Goal: Navigation & Orientation: Find specific page/section

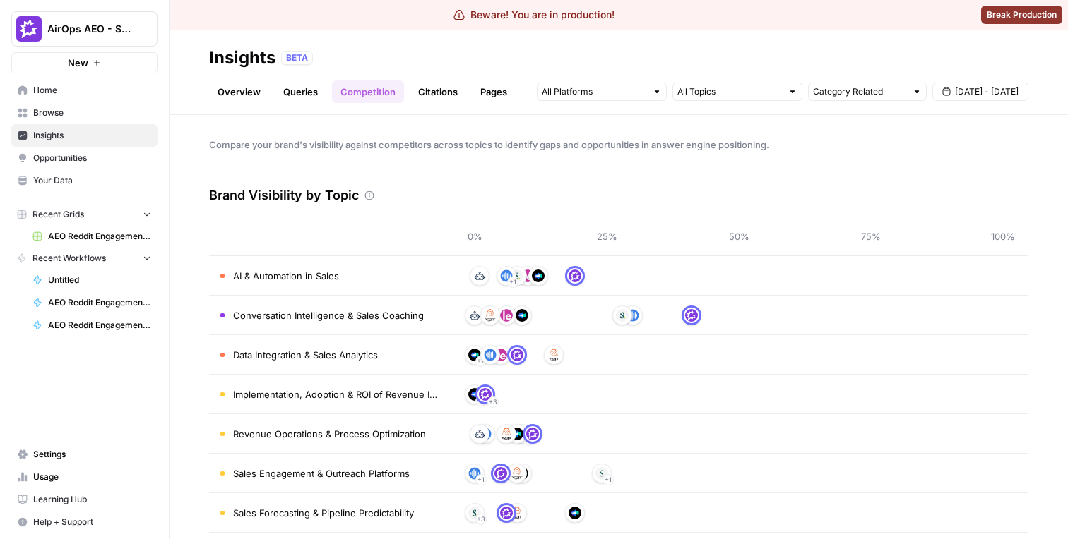
click at [288, 92] on link "Queries" at bounding box center [301, 91] width 52 height 23
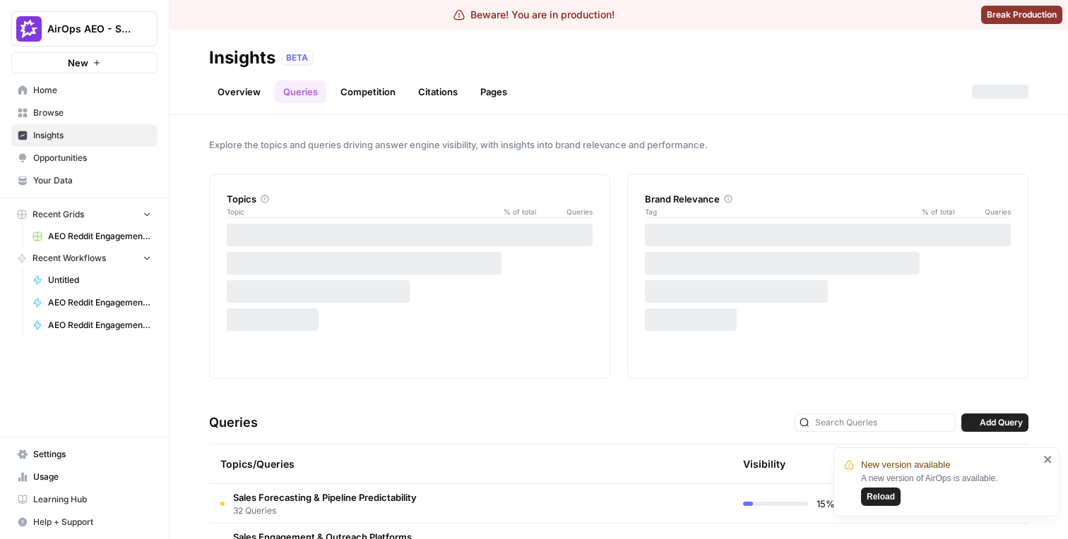
click at [350, 87] on link "Competition" at bounding box center [368, 91] width 72 height 23
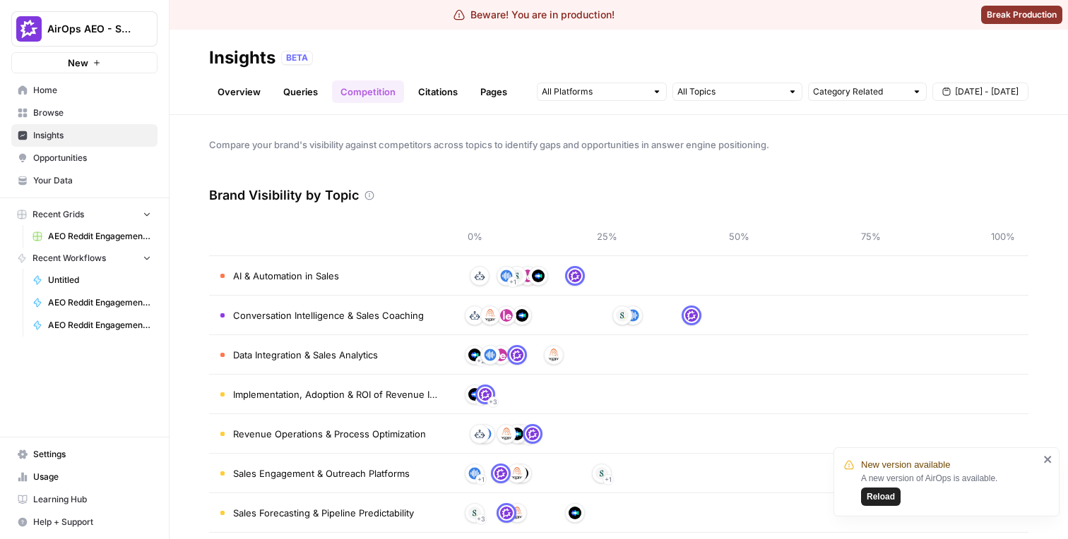
click at [244, 87] on link "Overview" at bounding box center [239, 91] width 60 height 23
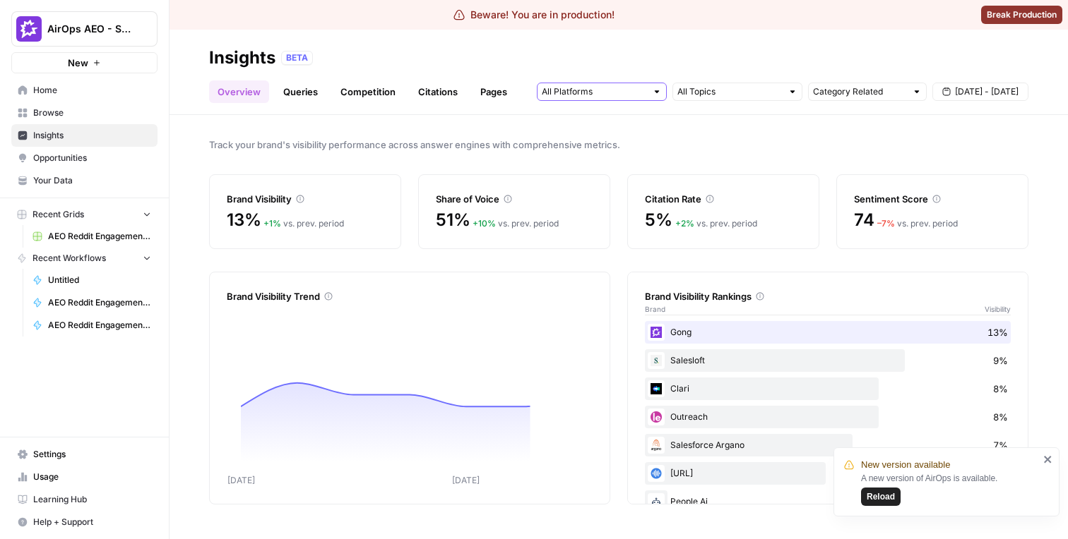
click at [642, 93] on input "text" at bounding box center [594, 92] width 104 height 14
click at [760, 91] on input "text" at bounding box center [729, 92] width 104 height 14
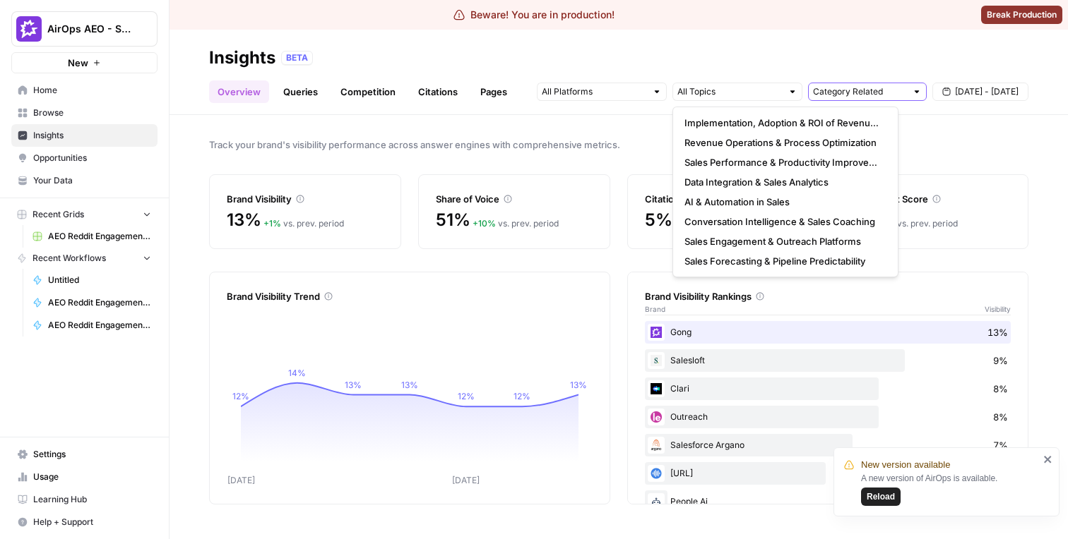
click at [840, 93] on input "text" at bounding box center [859, 92] width 93 height 14
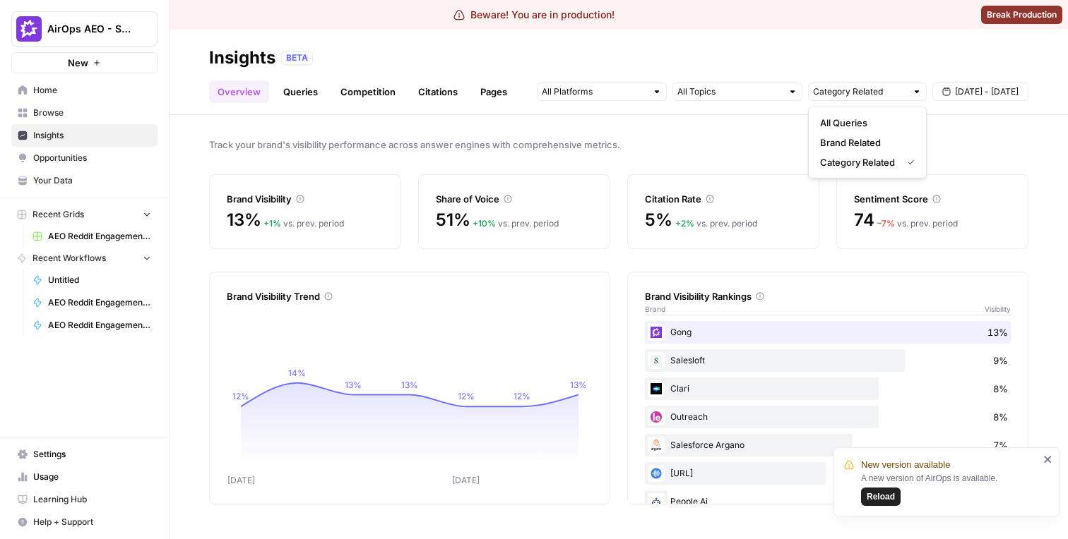
type input "Category Related"
click at [998, 87] on span "[DATE] - [DATE]" at bounding box center [987, 91] width 64 height 13
click at [887, 78] on div "Overview Queries Competition Citations Pages Category Related [DATE] - [DATE]" at bounding box center [618, 86] width 819 height 34
